Goal: Information Seeking & Learning: Understand process/instructions

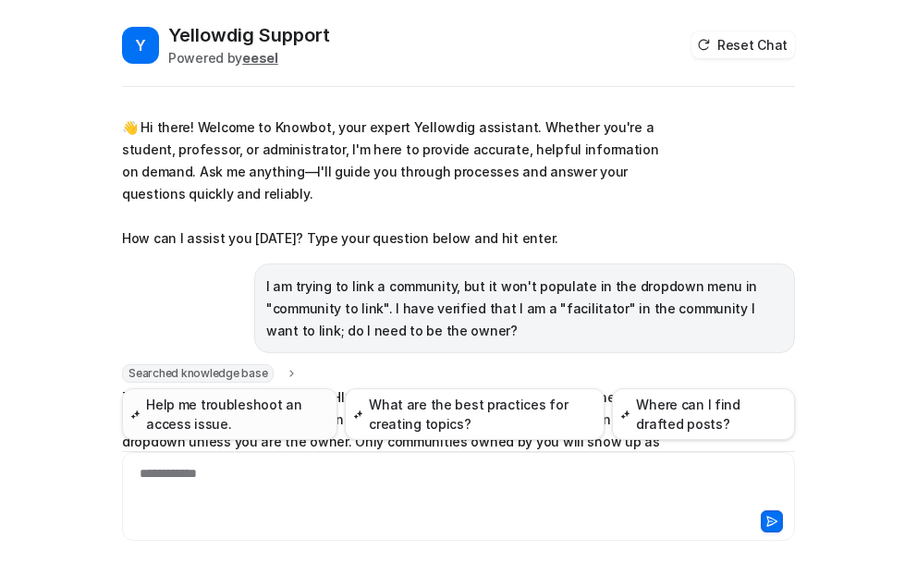
scroll to position [608, 0]
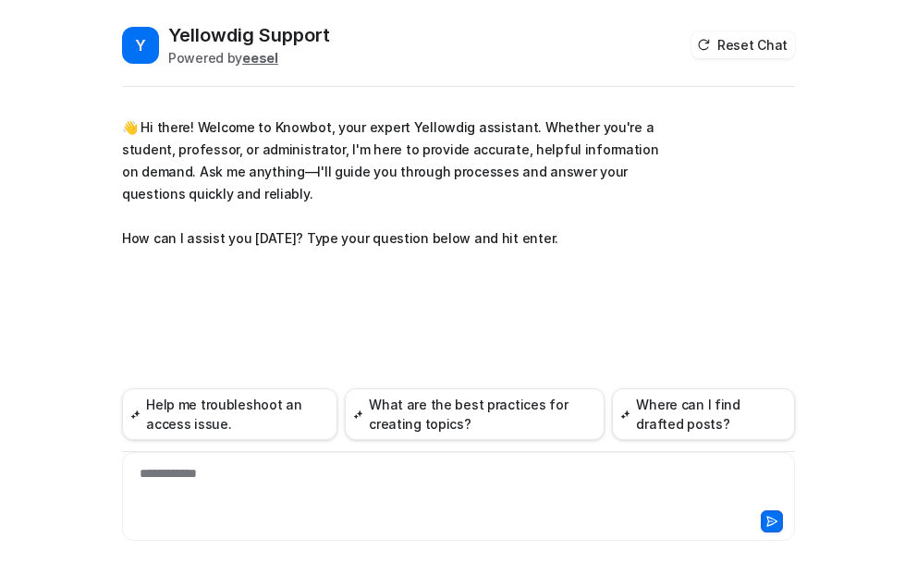
click at [193, 473] on div "**********" at bounding box center [459, 485] width 664 height 43
paste div
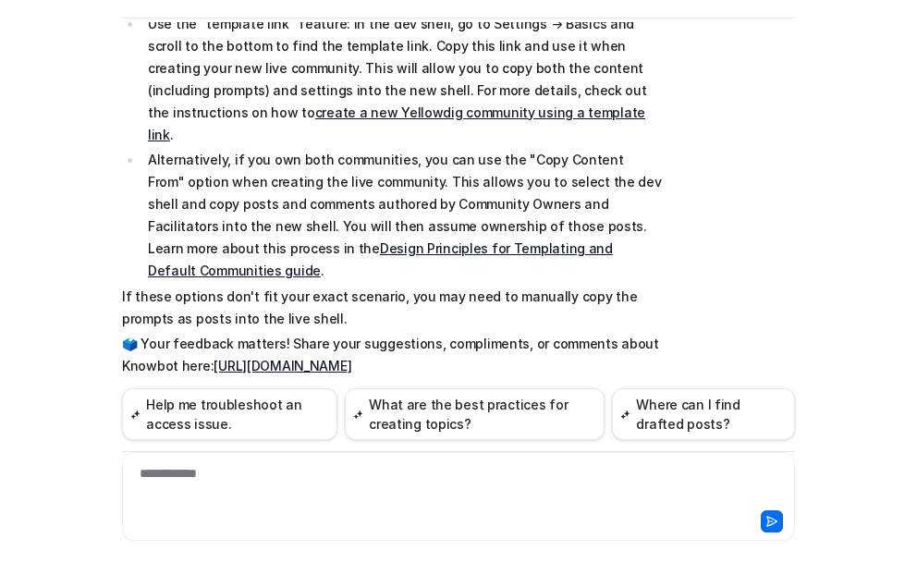
scroll to position [261, 0]
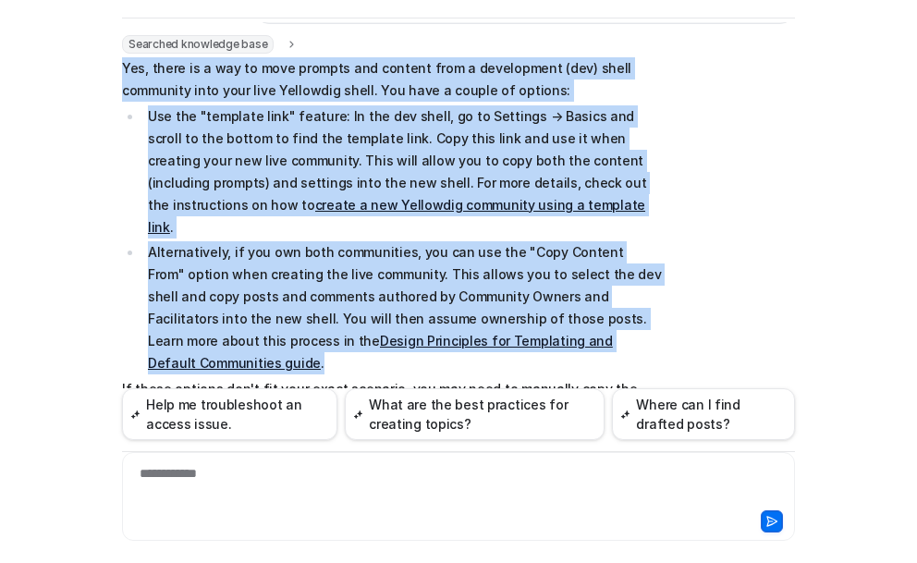
drag, startPoint x: 647, startPoint y: 320, endPoint x: 116, endPoint y: 62, distance: 590.8
click at [122, 62] on span "Yes, there is a way to move prompts and content from a development (dev) shell …" at bounding box center [392, 263] width 541 height 412
copy span "Yes, there is a way to move prompts and content from a development (dev) shell …"
click at [92, 231] on div "Y Yellowdig Support Powered by eesel Reset Chat 👋 Hi there! Welcome to Knowbot,…" at bounding box center [458, 281] width 917 height 563
drag, startPoint x: 117, startPoint y: 66, endPoint x: 652, endPoint y: 325, distance: 594.1
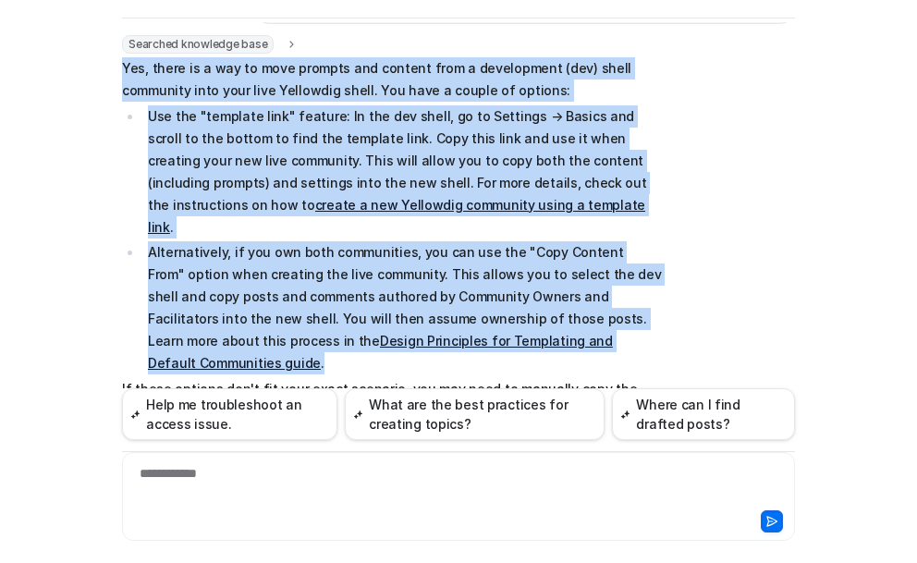
click at [652, 325] on span "Yes, there is a way to move prompts and content from a development (dev) shell …" at bounding box center [392, 263] width 541 height 412
copy span "Yes, there is a way to move prompts and content from a development (dev) shell …"
click at [221, 203] on link "create a new Yellowdig community using a template link" at bounding box center [396, 216] width 497 height 38
drag, startPoint x: 493, startPoint y: 202, endPoint x: 482, endPoint y: 203, distance: 11.1
click at [490, 203] on p "Use the "template link" feature: In the dev shell, go to Settings → Basics and …" at bounding box center [405, 171] width 515 height 133
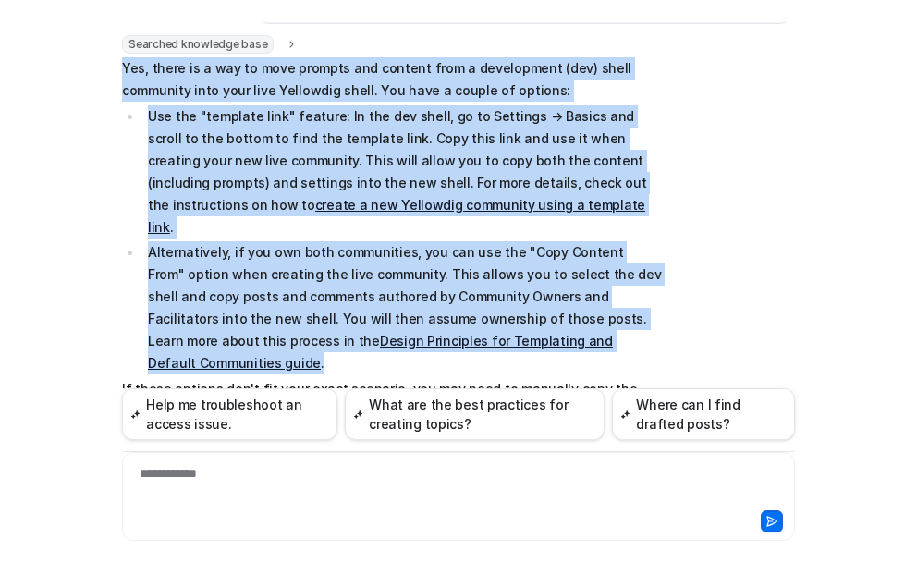
click at [496, 202] on p "Use the "template link" feature: In the dev shell, go to Settings → Basics and …" at bounding box center [405, 171] width 515 height 133
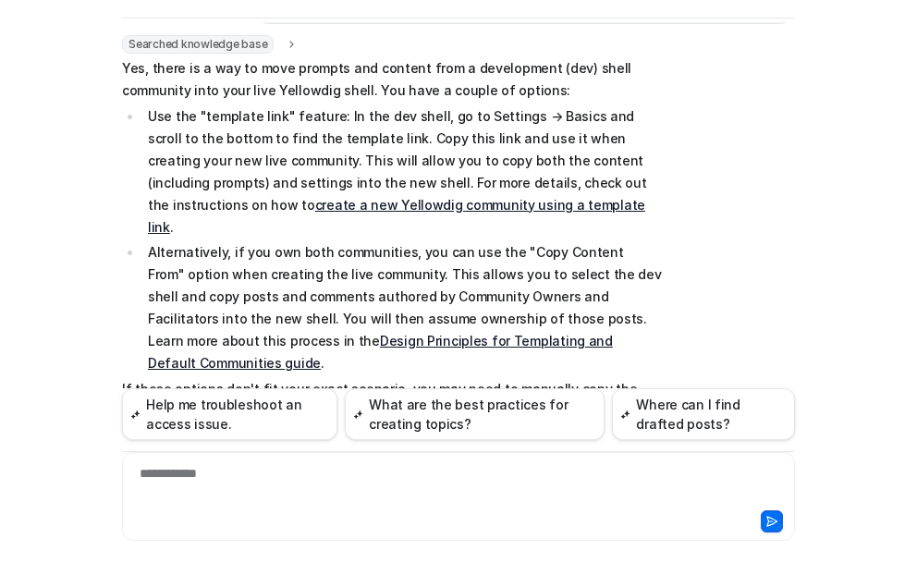
click at [496, 202] on p "Use the "template link" feature: In the dev shell, go to Settings → Basics and …" at bounding box center [405, 171] width 515 height 133
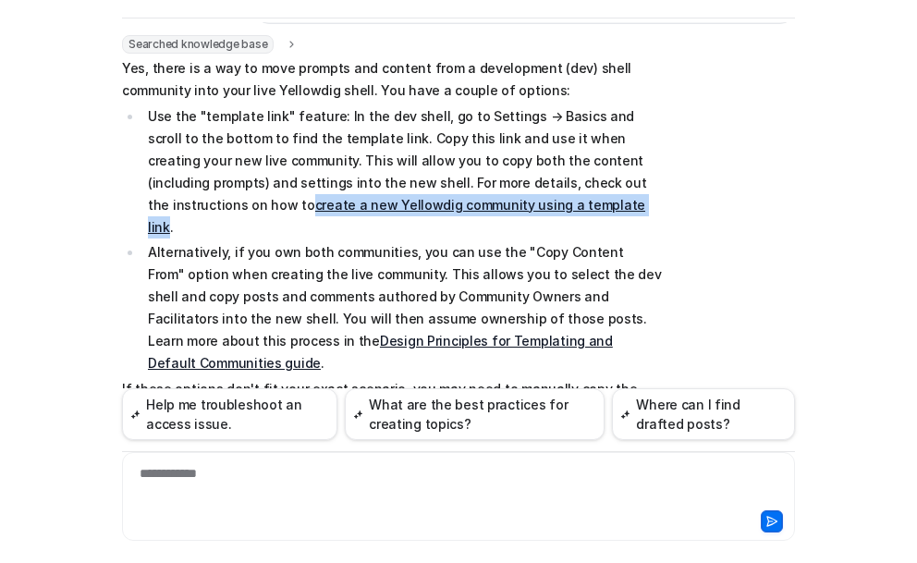
drag, startPoint x: 134, startPoint y: 207, endPoint x: 471, endPoint y: 207, distance: 337.4
click at [471, 207] on ul "Use the "template link" feature: In the dev shell, go to Settings → Basics and …" at bounding box center [392, 240] width 541 height 270
copy link "create a new Yellowdig community using a template link"
click at [291, 333] on link "Design Principles for Templating and Default Communities guide" at bounding box center [380, 352] width 465 height 38
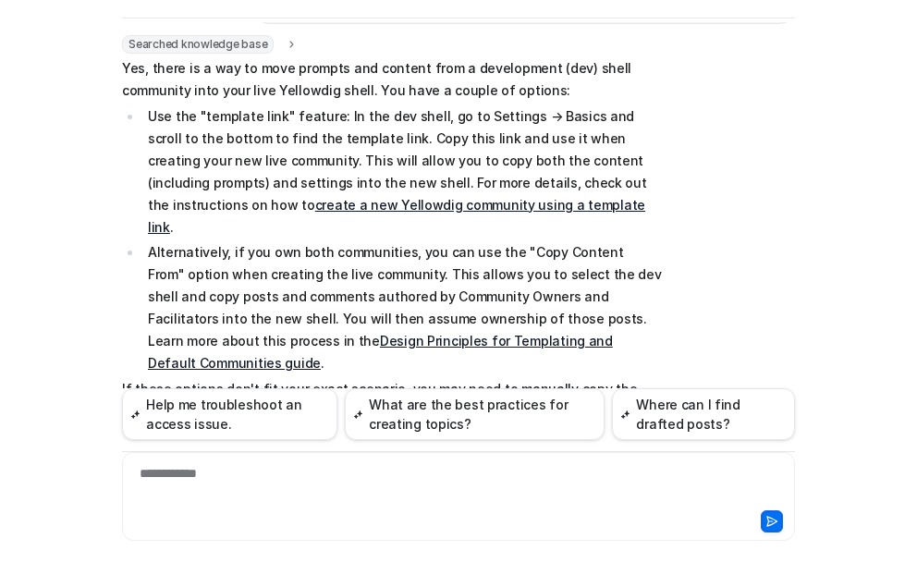
click at [171, 472] on div "**********" at bounding box center [459, 485] width 664 height 43
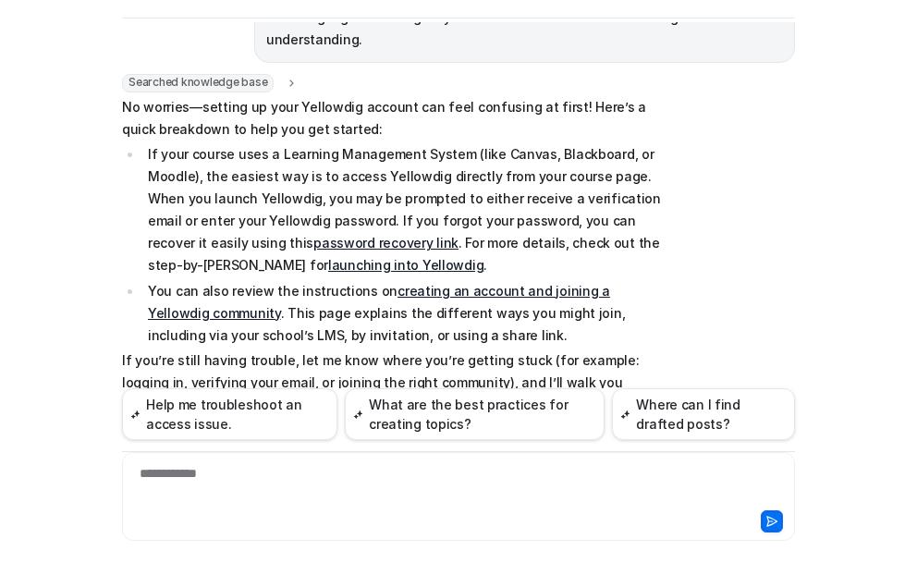
scroll to position [843, 0]
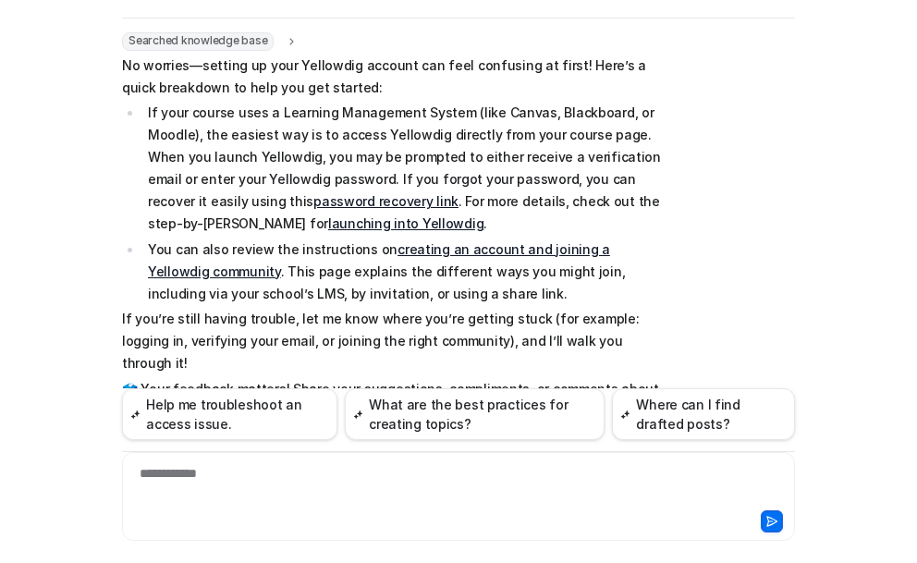
click at [328, 215] on link "launching into Yellowdig" at bounding box center [405, 223] width 155 height 16
click at [517, 241] on link "creating an account and joining a Yellowdig community" at bounding box center [379, 260] width 462 height 38
